Goal: Task Accomplishment & Management: Use online tool/utility

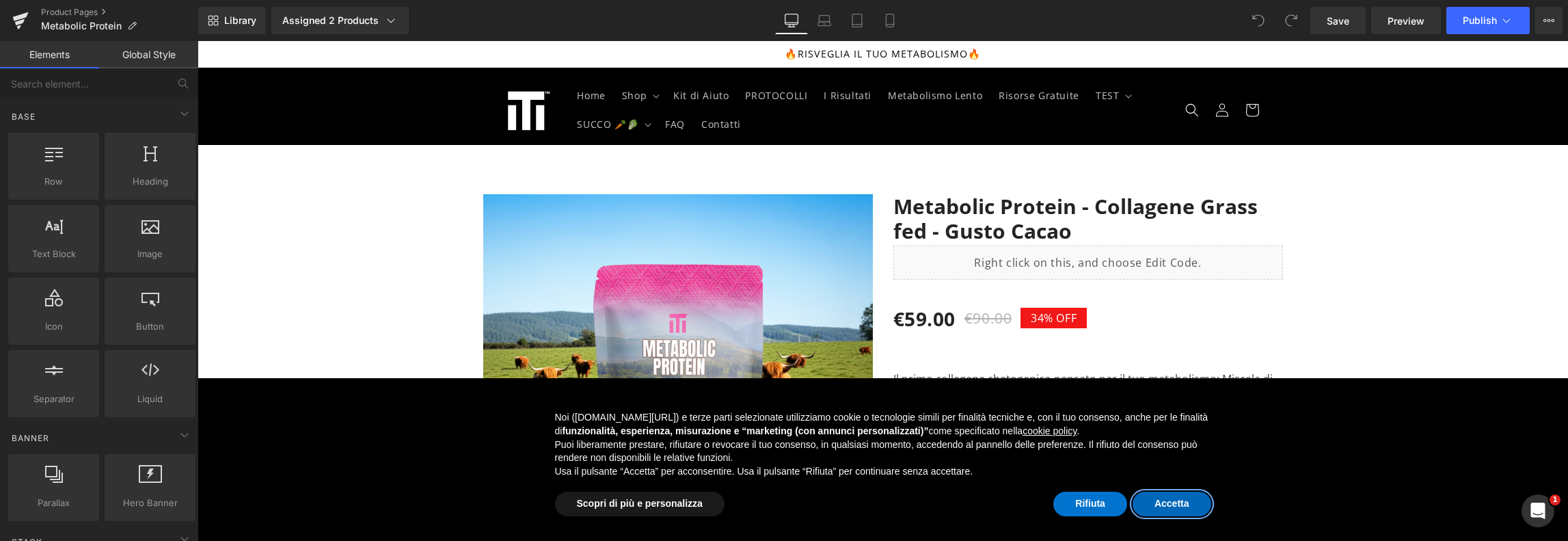
click at [1182, 505] on button "Accetta" at bounding box center [1172, 503] width 79 height 25
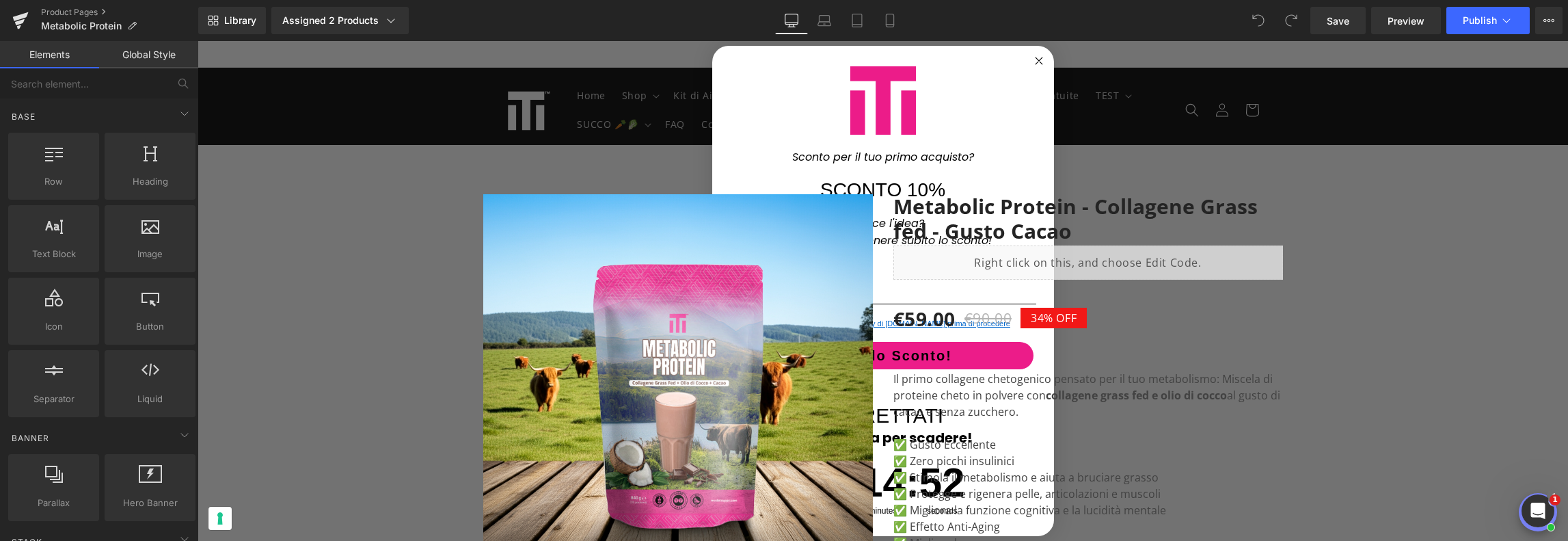
click at [1032, 58] on circle "Close dialog" at bounding box center [1038, 60] width 15 height 15
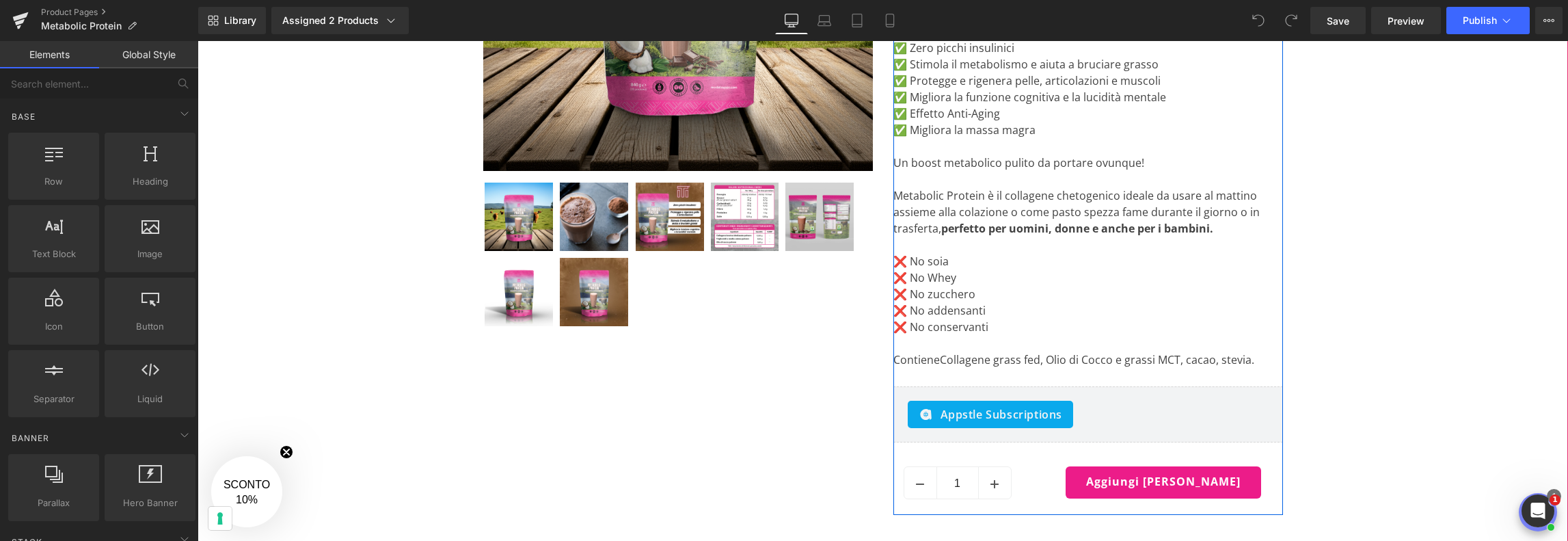
scroll to position [479, 0]
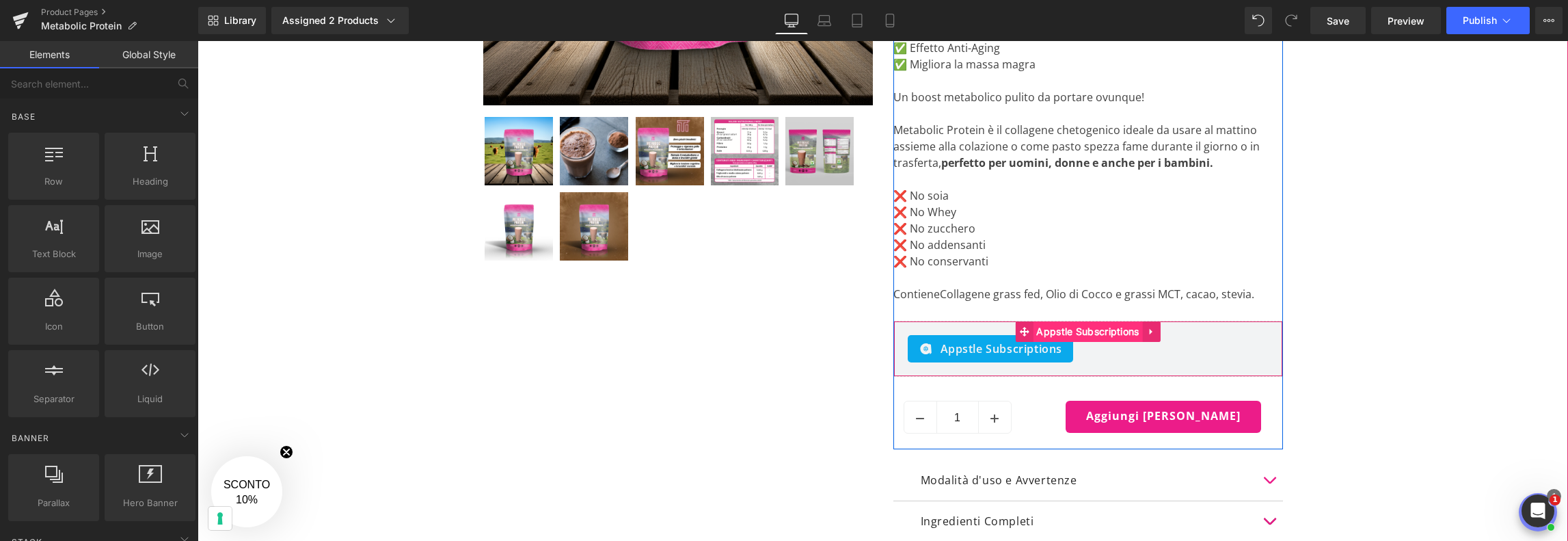
click at [1052, 334] on span "Appstle Subscriptions" at bounding box center [1087, 331] width 109 height 20
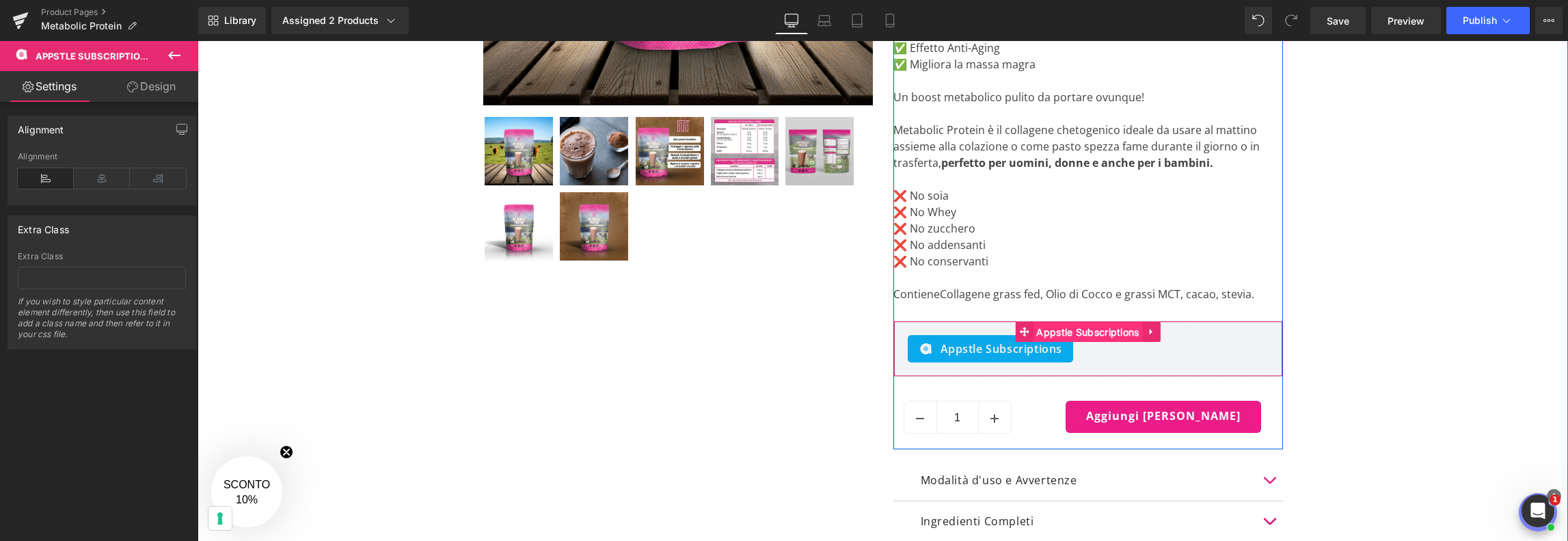
click at [1092, 333] on span "Appstle Subscriptions" at bounding box center [1087, 332] width 109 height 20
click at [1150, 330] on icon at bounding box center [1152, 331] width 10 height 11
click at [1047, 347] on span "Appstle Subscriptions" at bounding box center [1001, 348] width 122 height 16
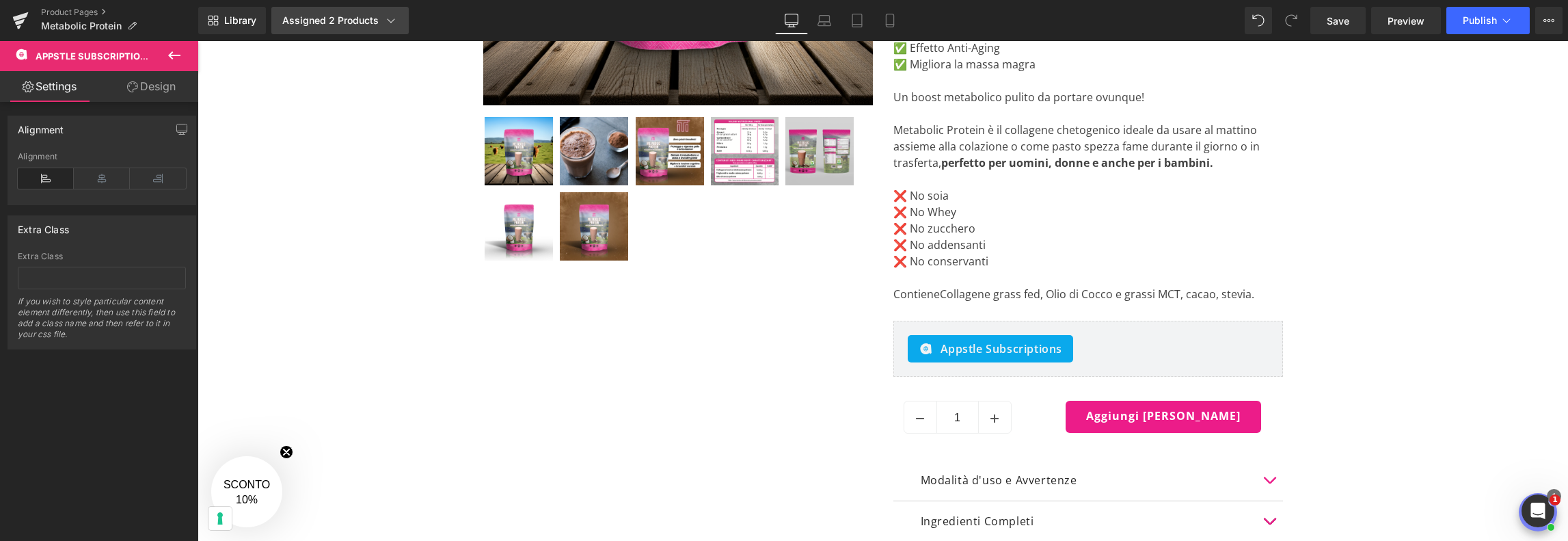
click at [363, 21] on div "Assigned 2 Products" at bounding box center [340, 20] width 116 height 13
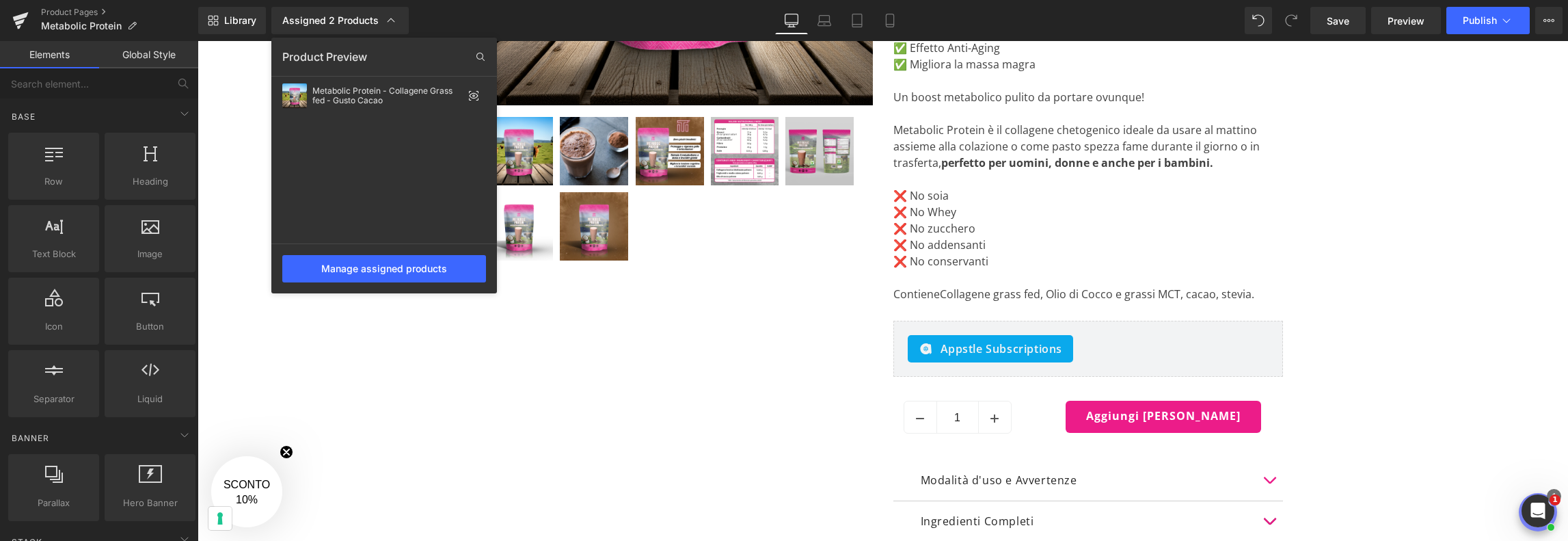
click at [501, 338] on div at bounding box center [883, 290] width 1370 height 500
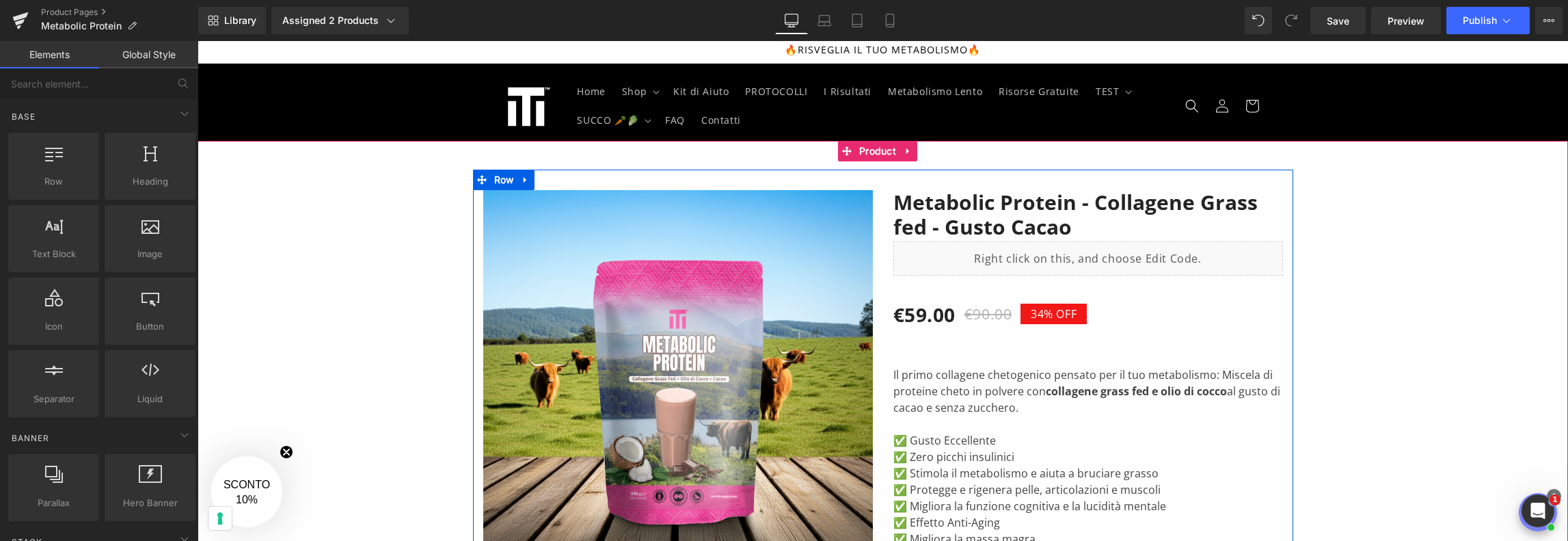
scroll to position [0, 0]
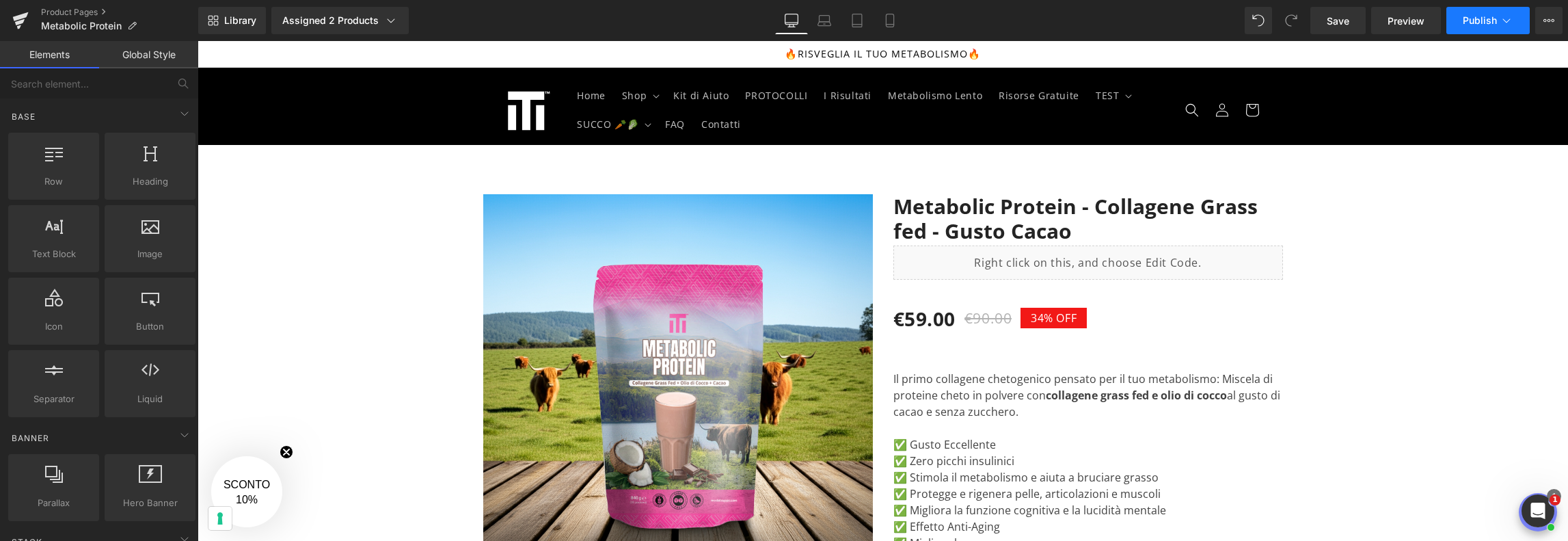
click at [1503, 15] on icon at bounding box center [1506, 20] width 13 height 13
click at [1548, 20] on icon at bounding box center [1549, 20] width 11 height 11
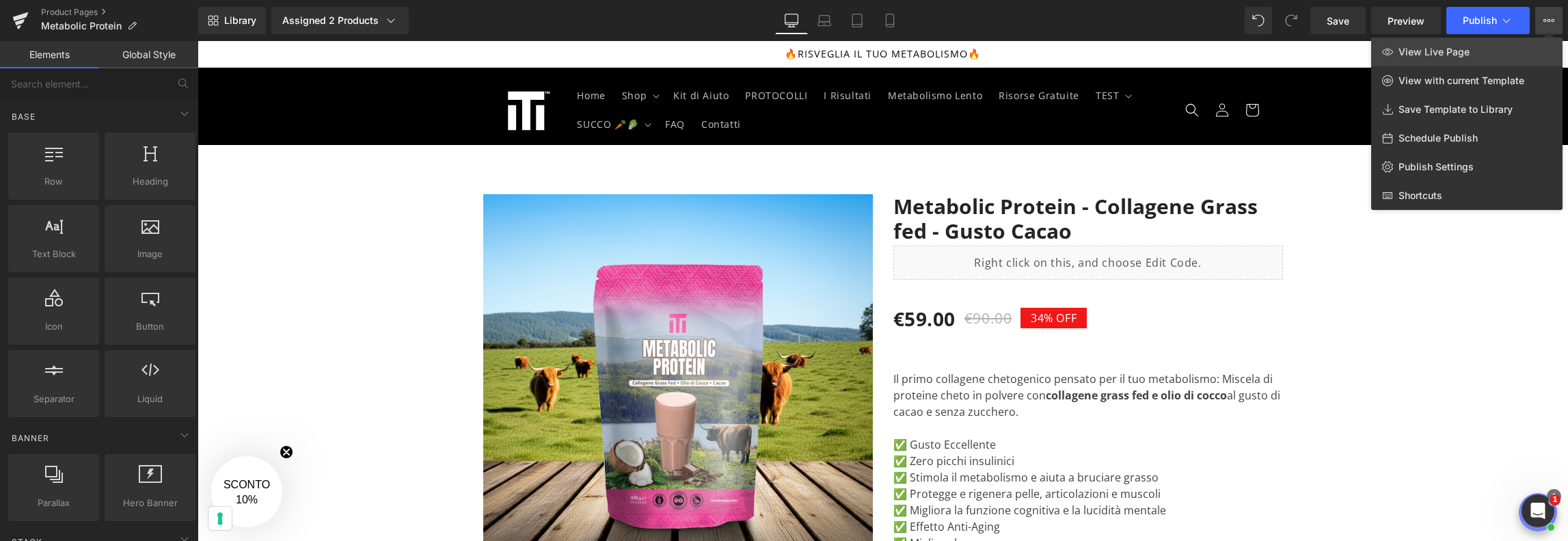
click at [1475, 51] on link "View Live Page" at bounding box center [1466, 52] width 192 height 29
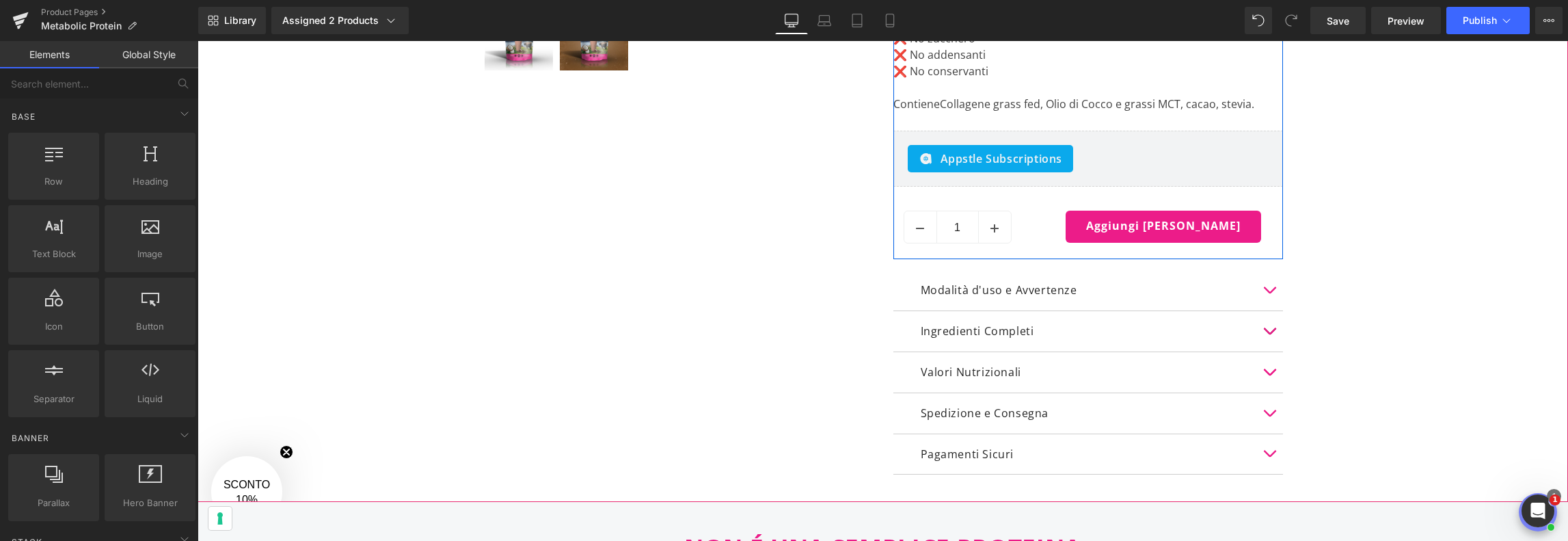
scroll to position [683, 0]
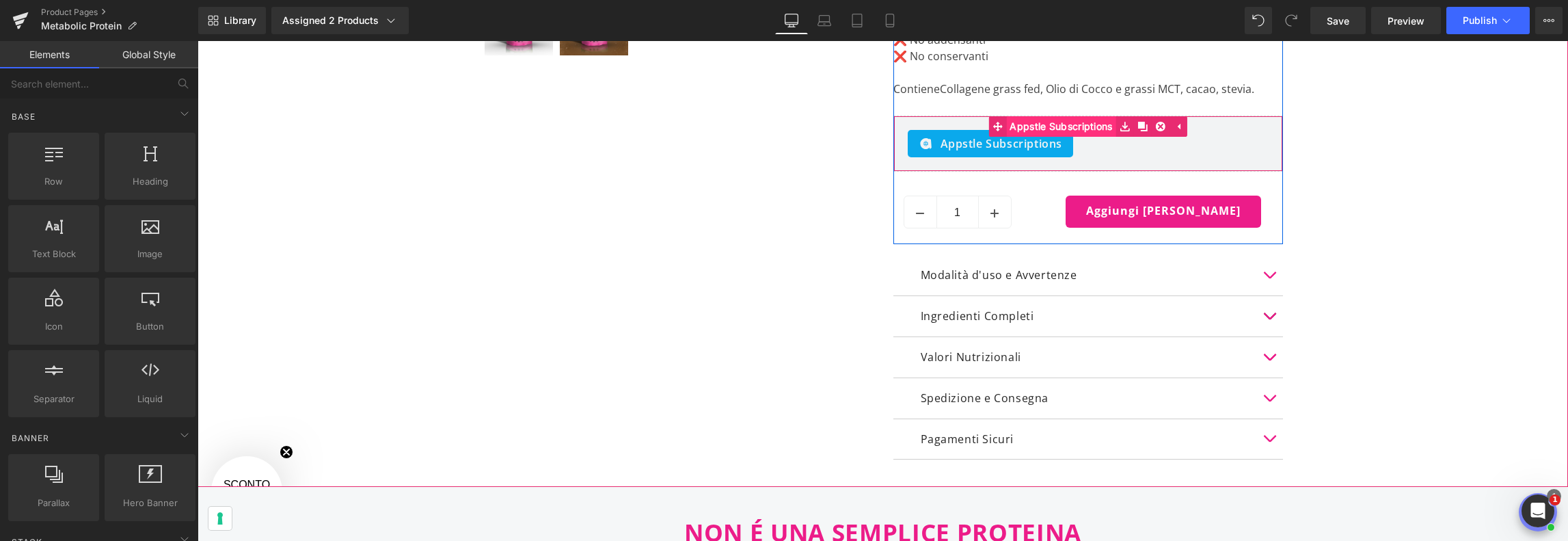
click at [1054, 119] on span "Appstle Subscriptions" at bounding box center [1061, 126] width 109 height 20
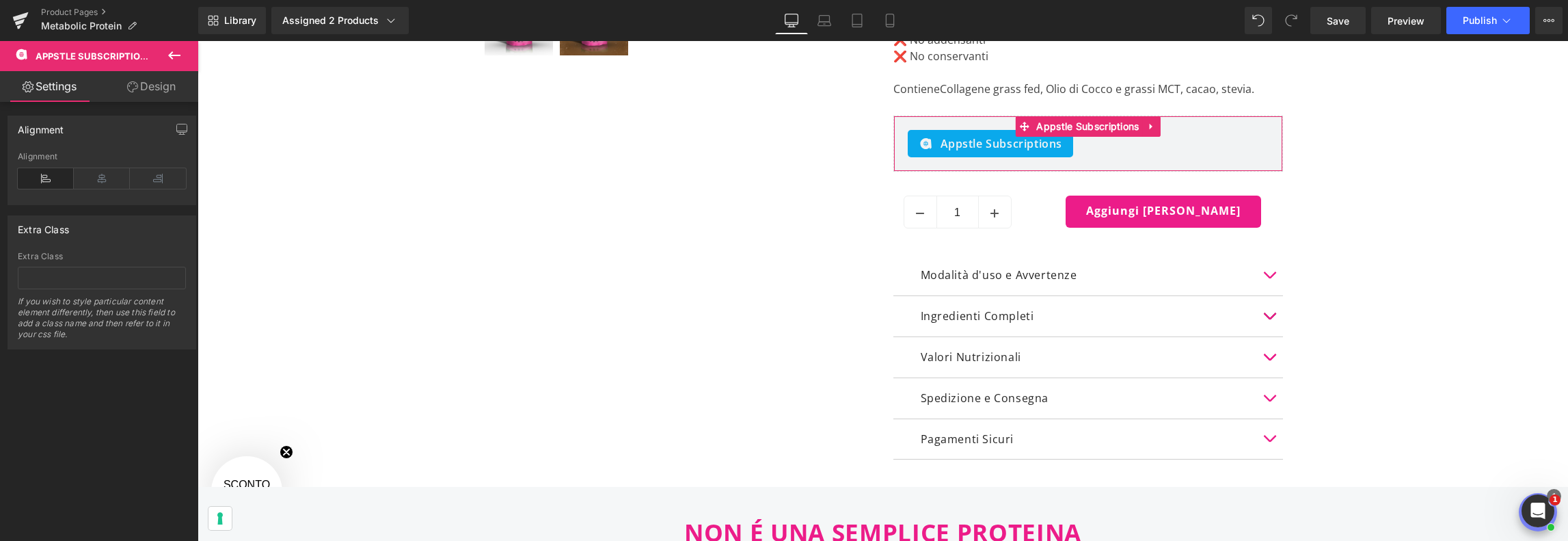
click at [154, 79] on link "Design" at bounding box center [151, 86] width 99 height 31
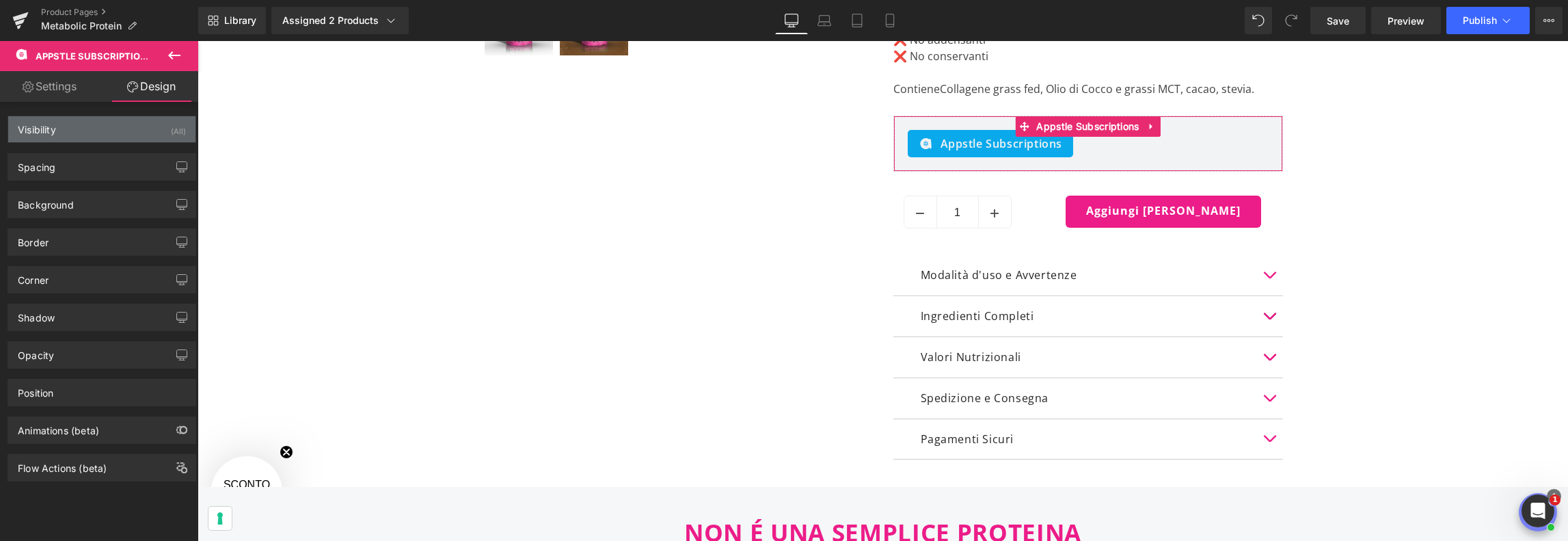
click at [55, 123] on div "Visibility" at bounding box center [36, 126] width 39 height 19
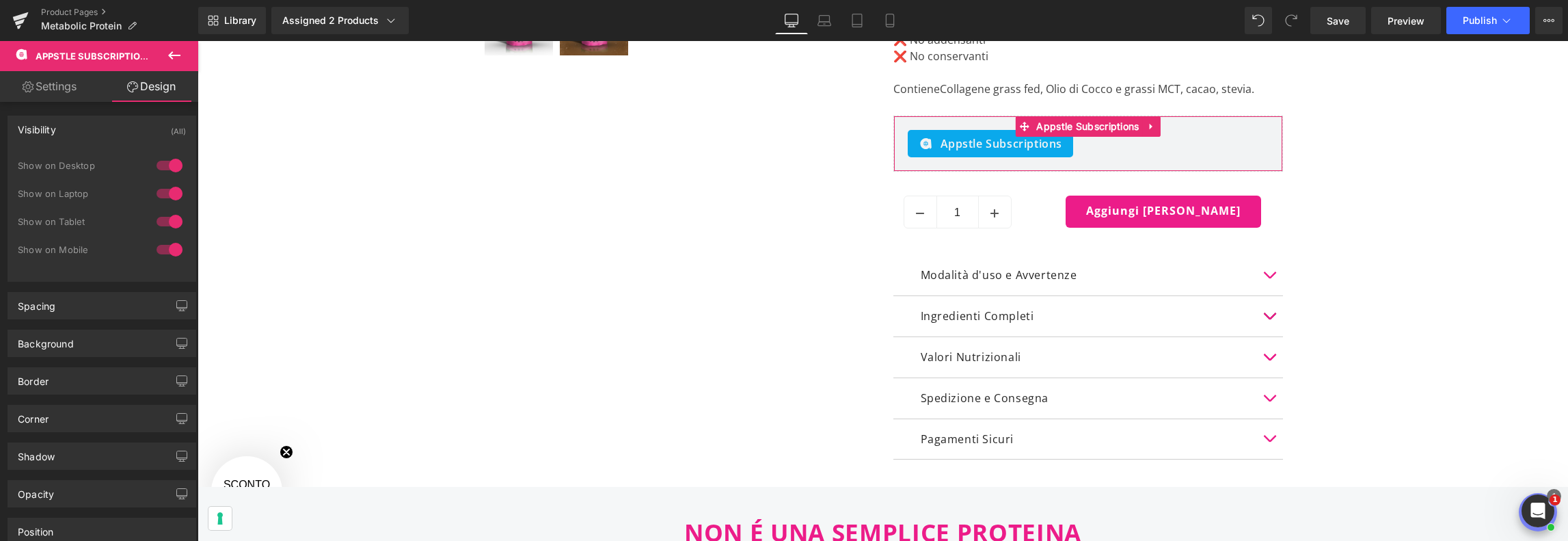
click at [55, 123] on div "Visibility" at bounding box center [36, 126] width 39 height 19
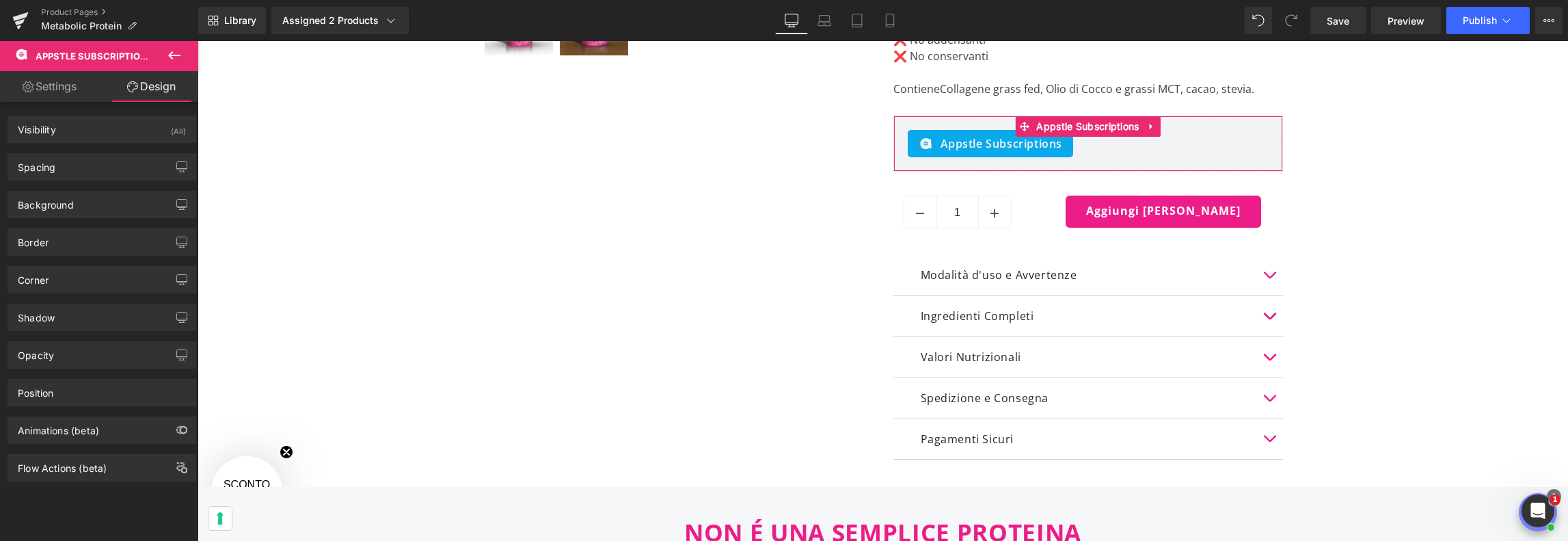
click at [67, 87] on link "Settings" at bounding box center [49, 86] width 99 height 31
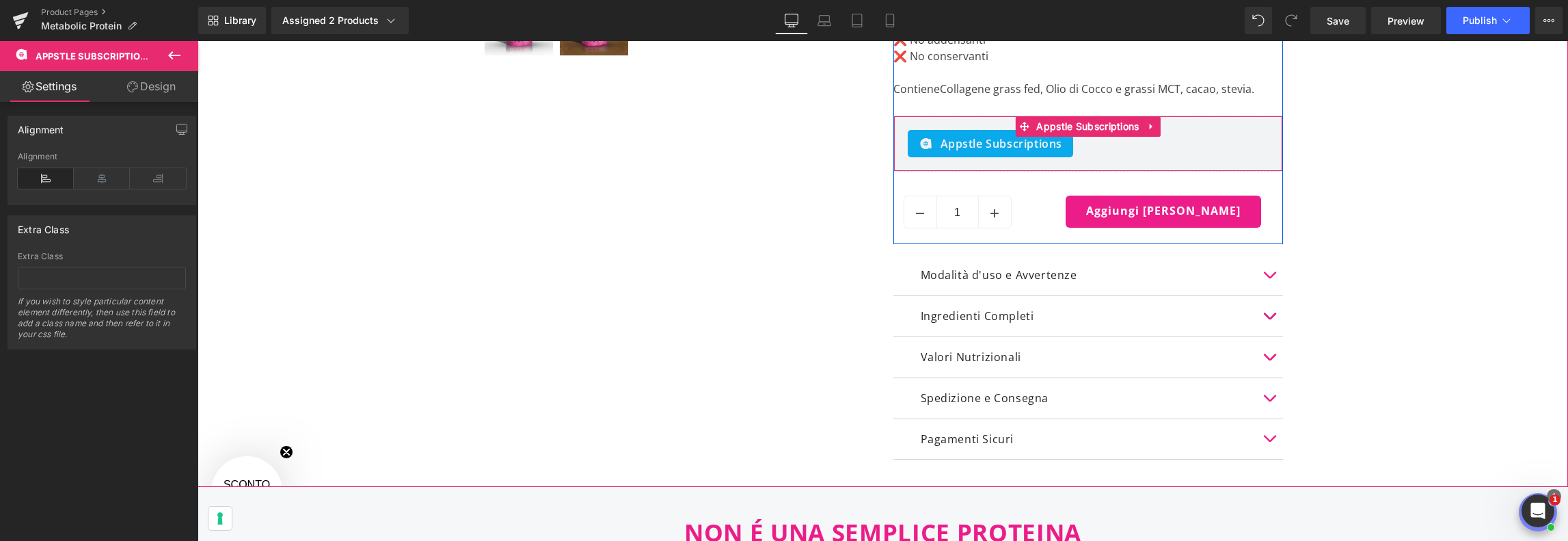
click at [989, 145] on span "Appstle Subscriptions" at bounding box center [1001, 143] width 122 height 16
click at [1116, 120] on span "Appstle Subscriptions" at bounding box center [1087, 127] width 109 height 20
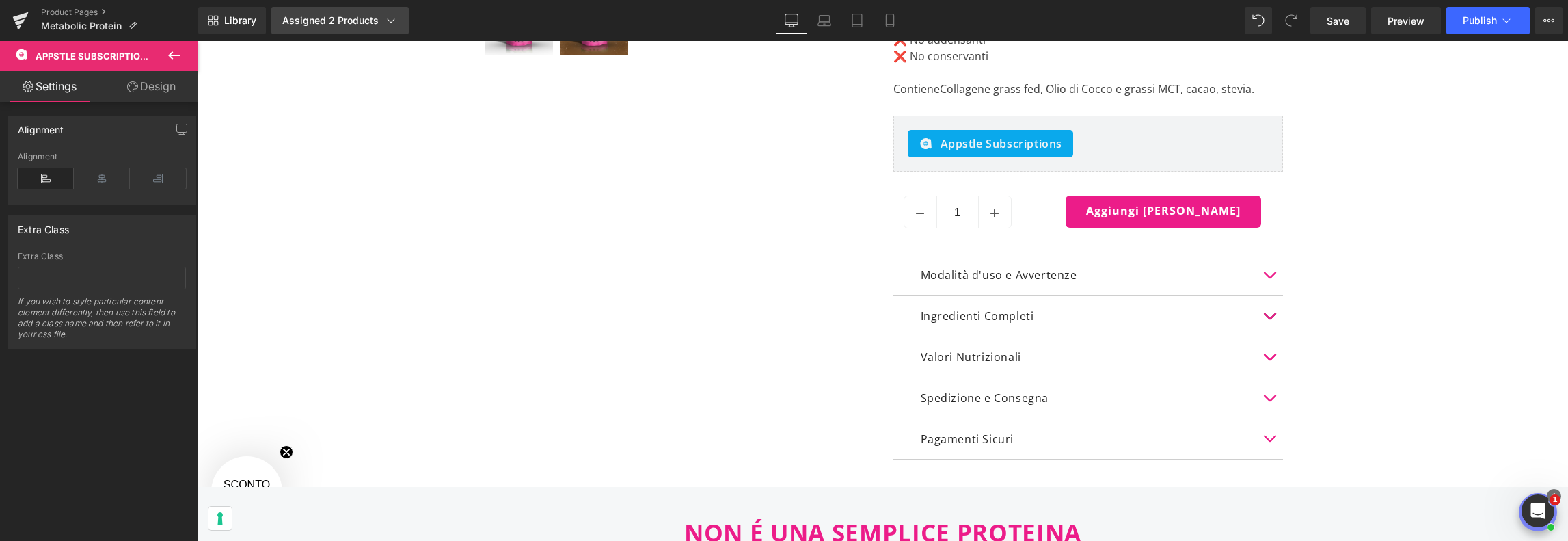
click at [356, 15] on div "Assigned 2 Products" at bounding box center [340, 20] width 116 height 13
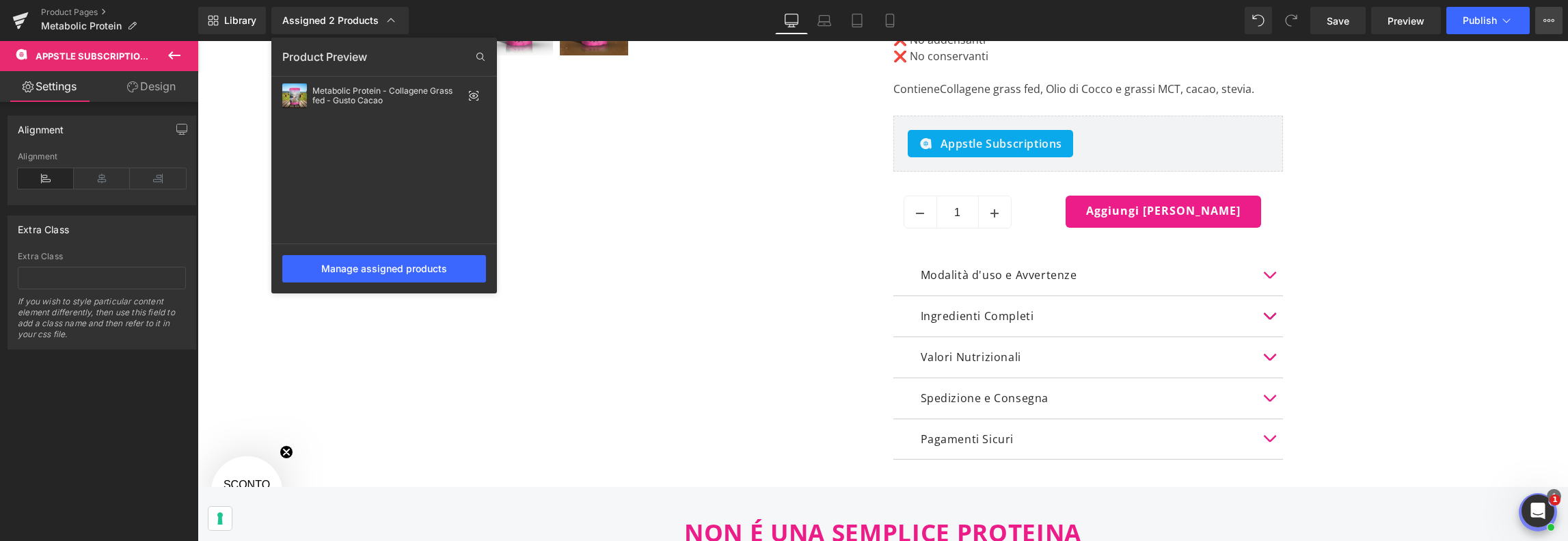
click at [1546, 20] on icon at bounding box center [1549, 20] width 11 height 11
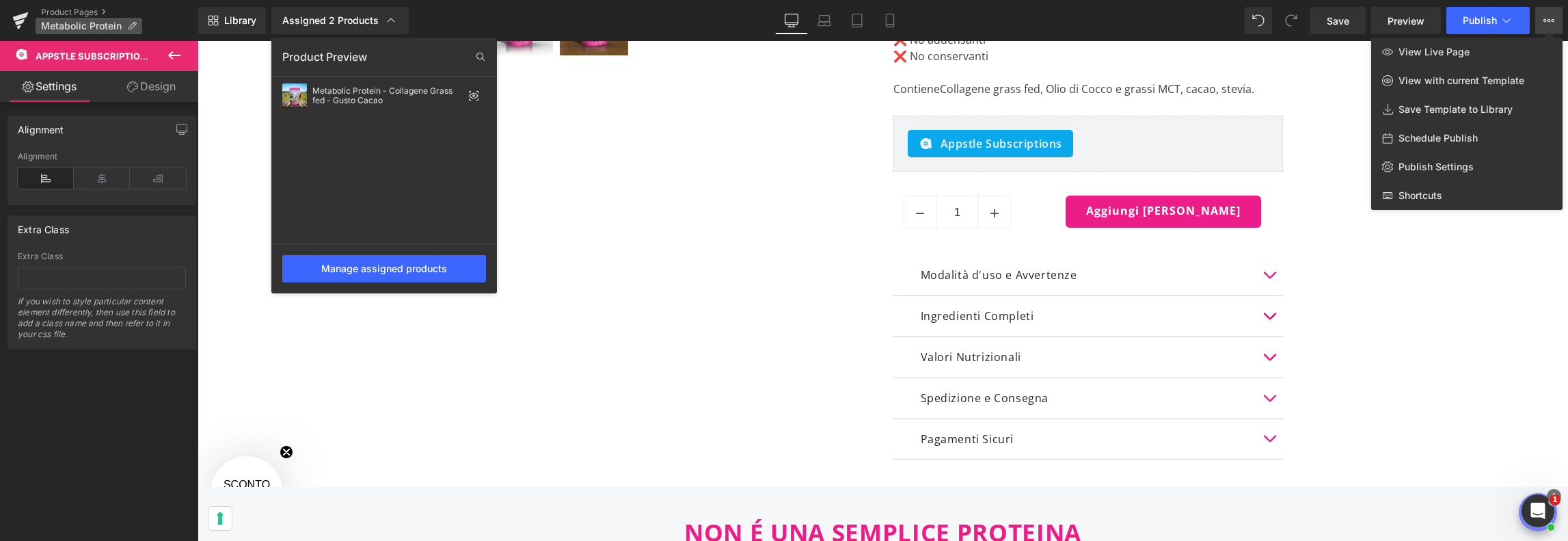
click at [89, 18] on p "Metabolic Protein" at bounding box center [89, 25] width 107 height 16
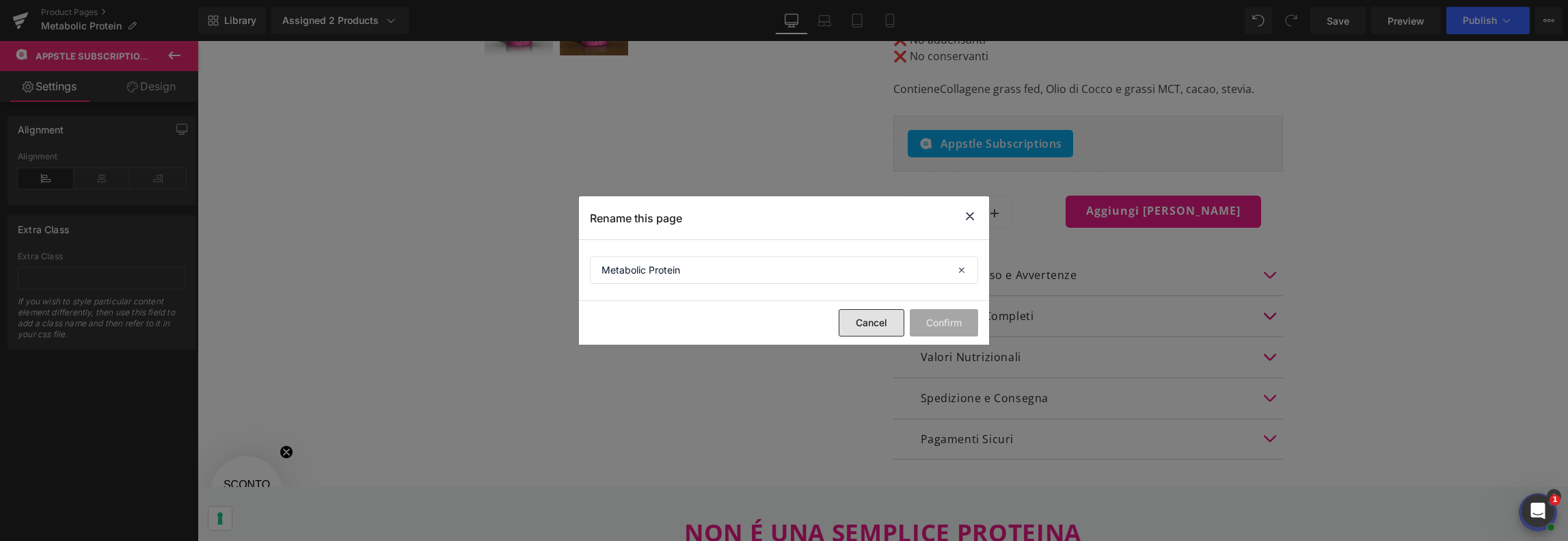
click at [873, 321] on button "Cancel" at bounding box center [871, 322] width 66 height 27
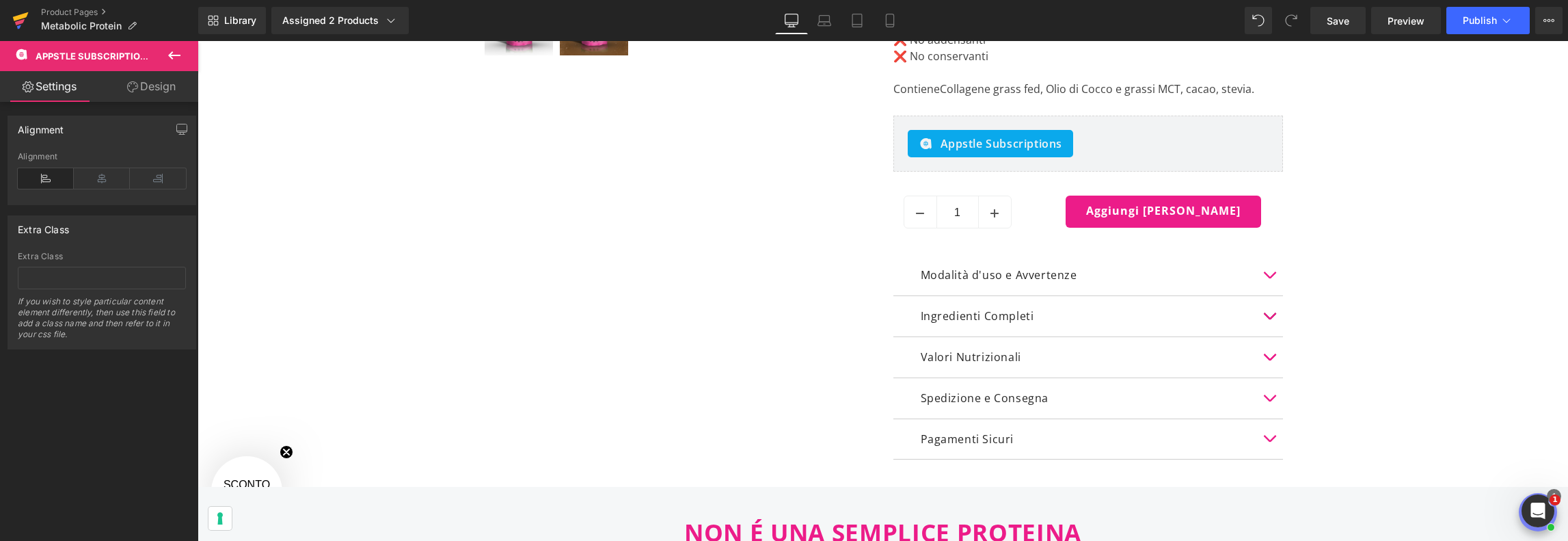
click at [23, 16] on icon at bounding box center [21, 17] width 15 height 9
